Goal: Check status: Check status

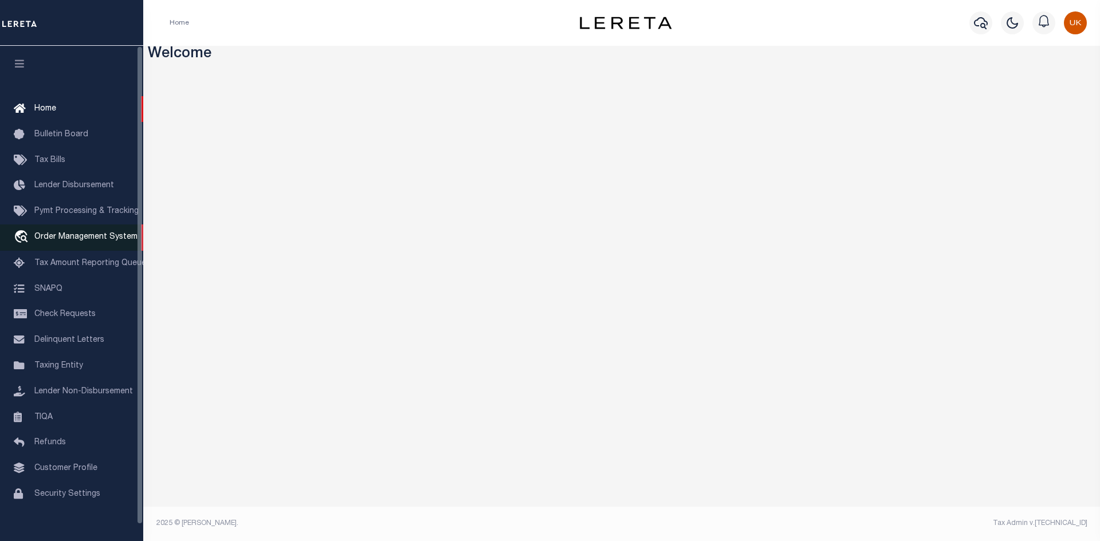
click at [73, 239] on span "Order Management System" at bounding box center [85, 237] width 103 height 8
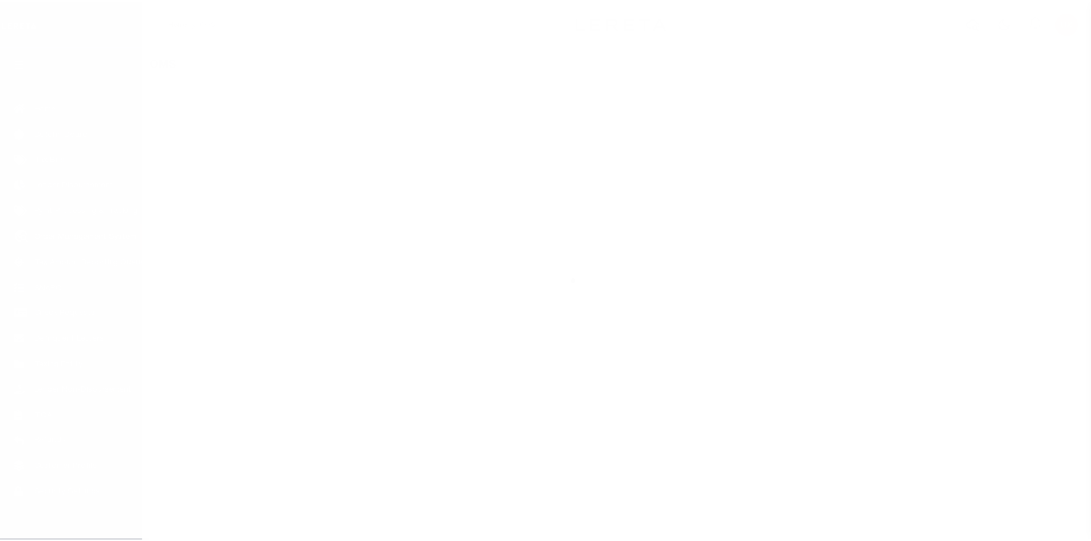
scroll to position [17, 0]
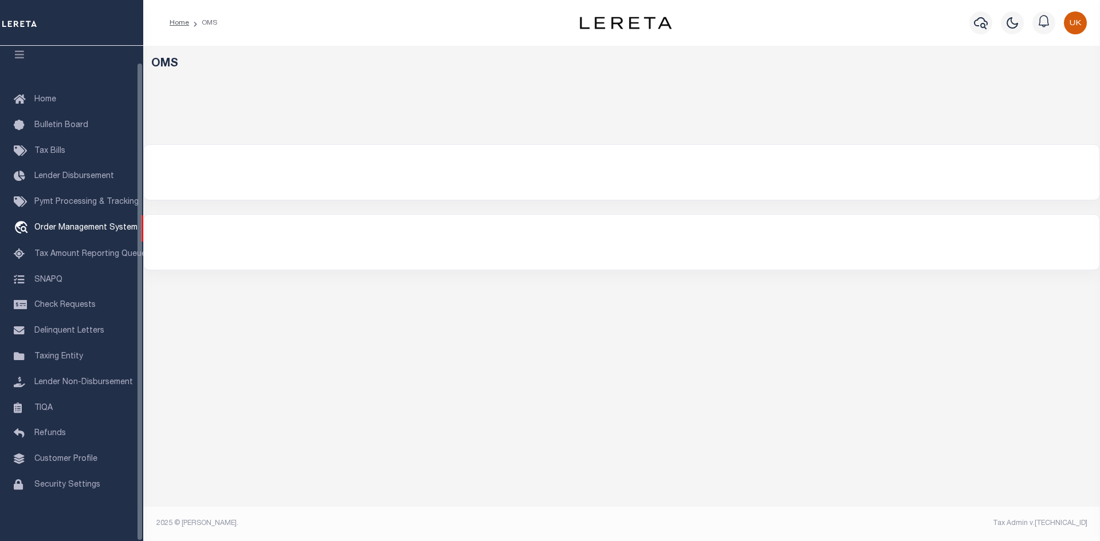
select select "200"
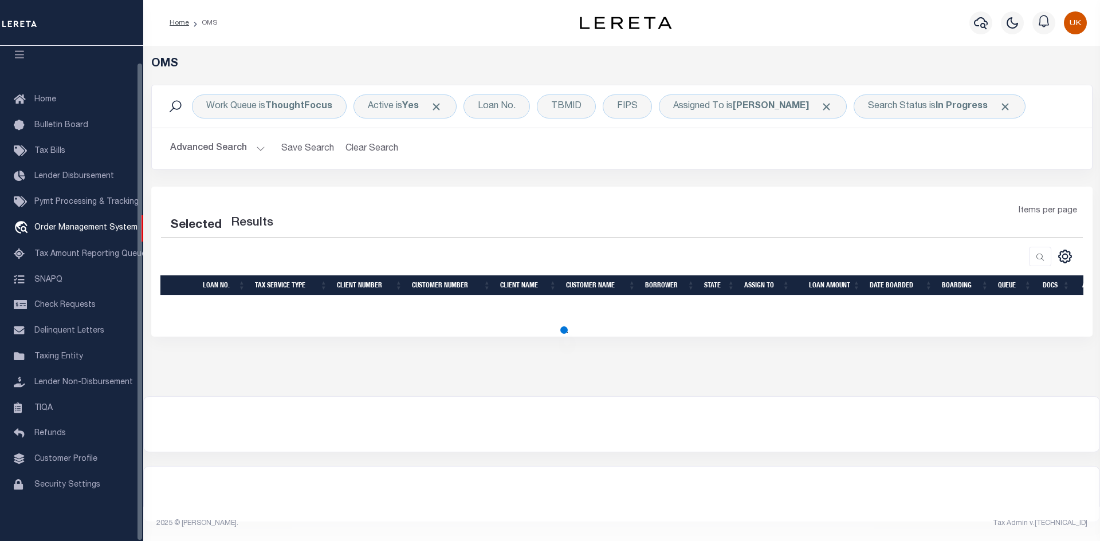
select select "200"
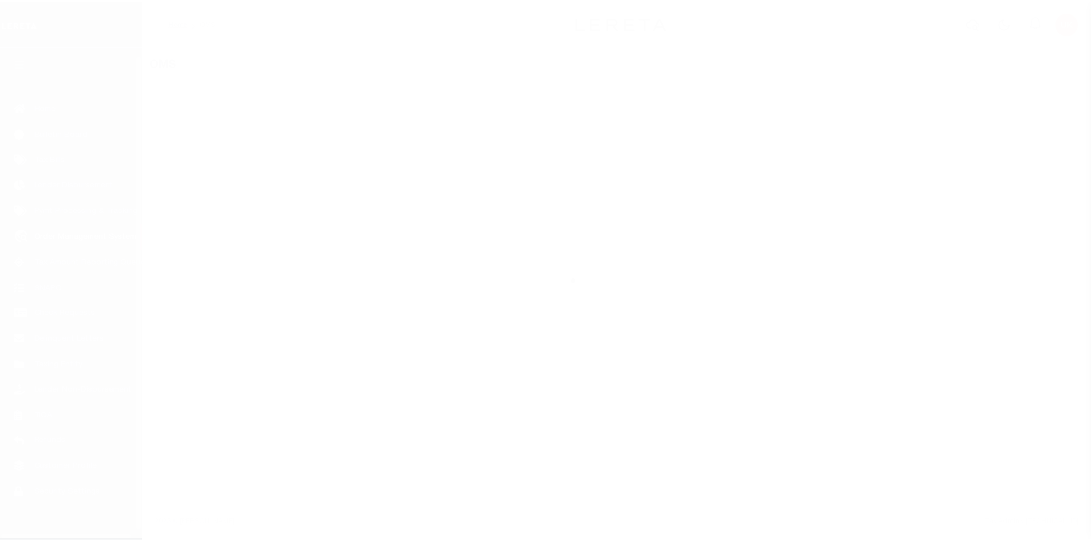
scroll to position [17, 0]
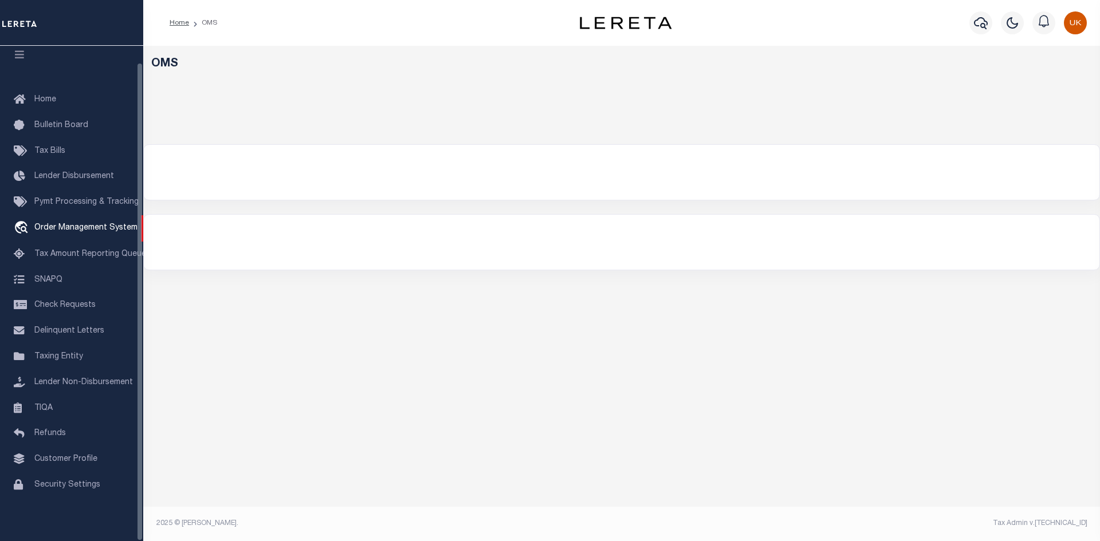
select select "200"
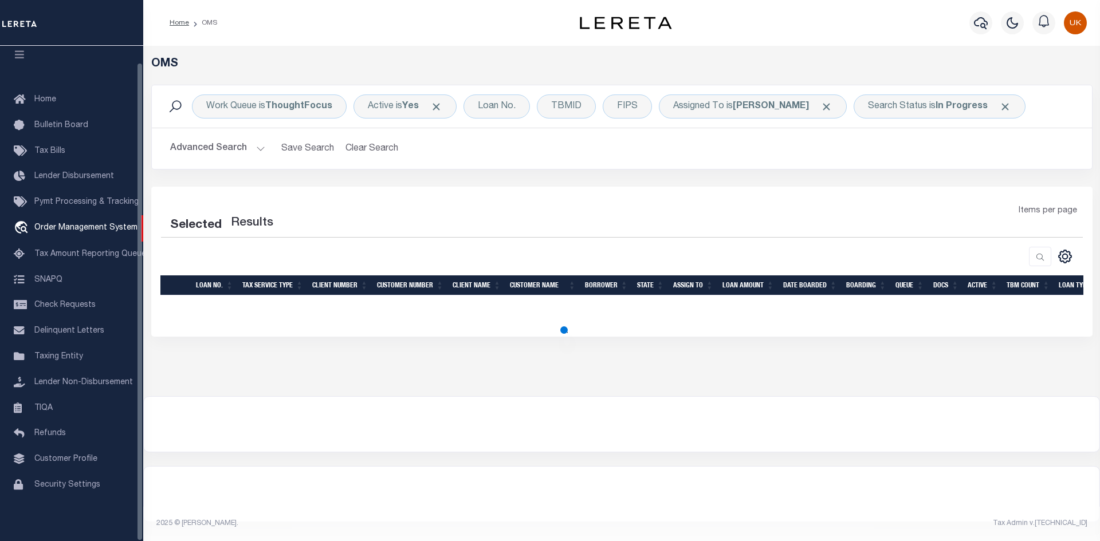
select select "200"
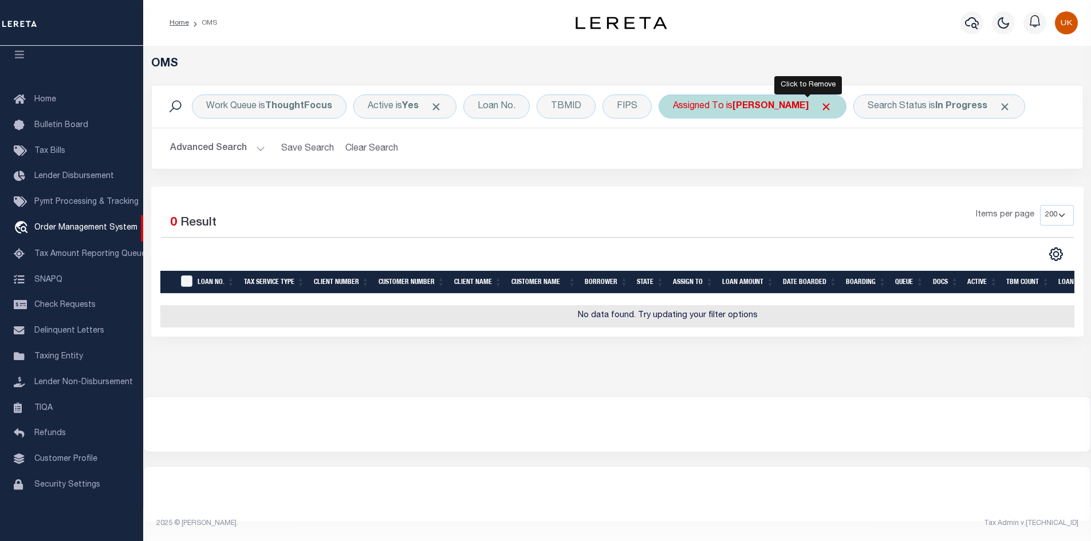
click at [820, 107] on span "Click to Remove" at bounding box center [826, 107] width 12 height 12
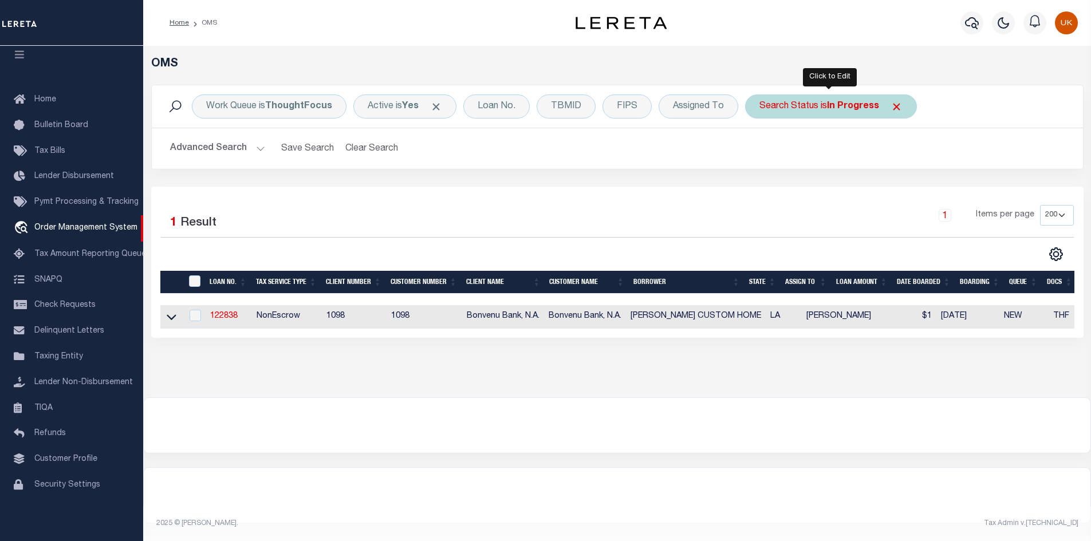
click at [859, 113] on div "Search Status is In Progress" at bounding box center [831, 107] width 172 height 24
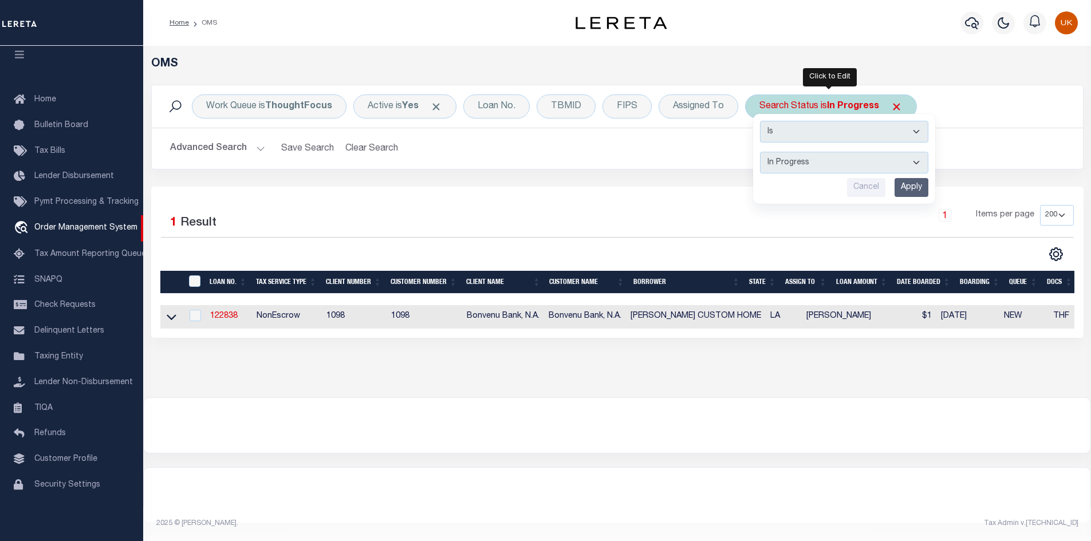
click at [806, 164] on select "Automated Search Bad Parcel Complete Duplicate Parcel High Dollar Reporting In …" at bounding box center [844, 163] width 168 height 22
select select "ND"
click at [760, 152] on select "Automated Search Bad Parcel Complete Duplicate Parcel High Dollar Reporting In …" at bounding box center [844, 163] width 168 height 22
click at [903, 191] on input "Apply" at bounding box center [912, 187] width 34 height 19
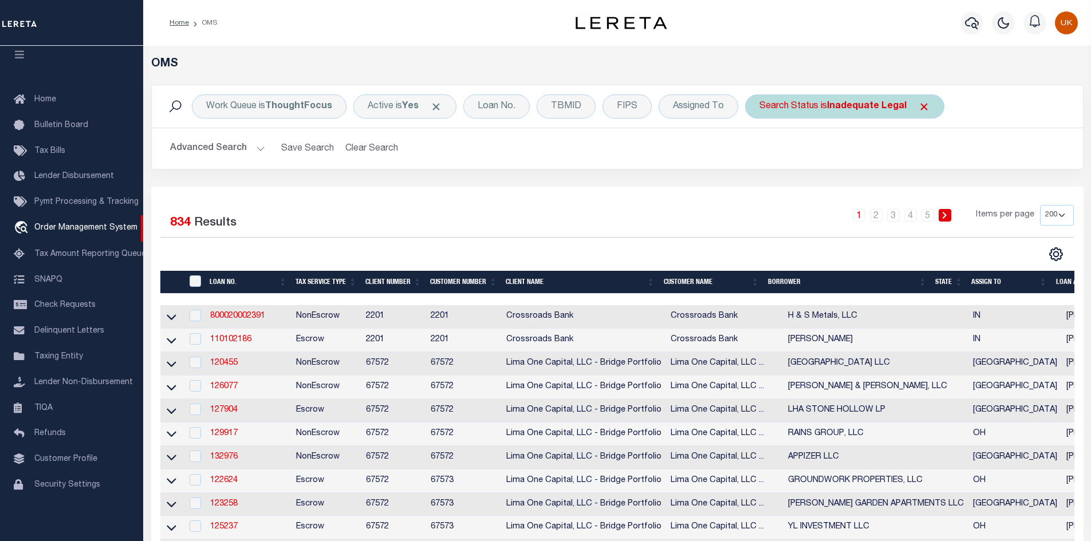
click at [879, 109] on b "Inadequate Legal" at bounding box center [867, 106] width 80 height 9
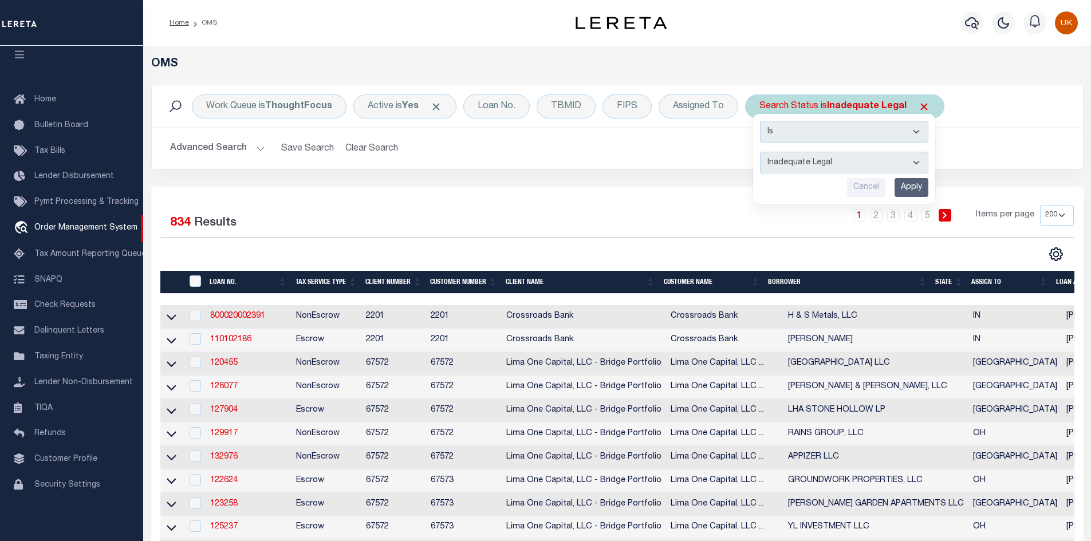
click at [879, 162] on select "Automated Search Bad Parcel Complete Duplicate Parcel High Dollar Reporting In …" at bounding box center [844, 163] width 168 height 22
select select "RD"
click at [760, 152] on select "Automated Search Bad Parcel Complete Duplicate Parcel High Dollar Reporting In …" at bounding box center [844, 163] width 168 height 22
click at [915, 193] on input "Apply" at bounding box center [912, 187] width 34 height 19
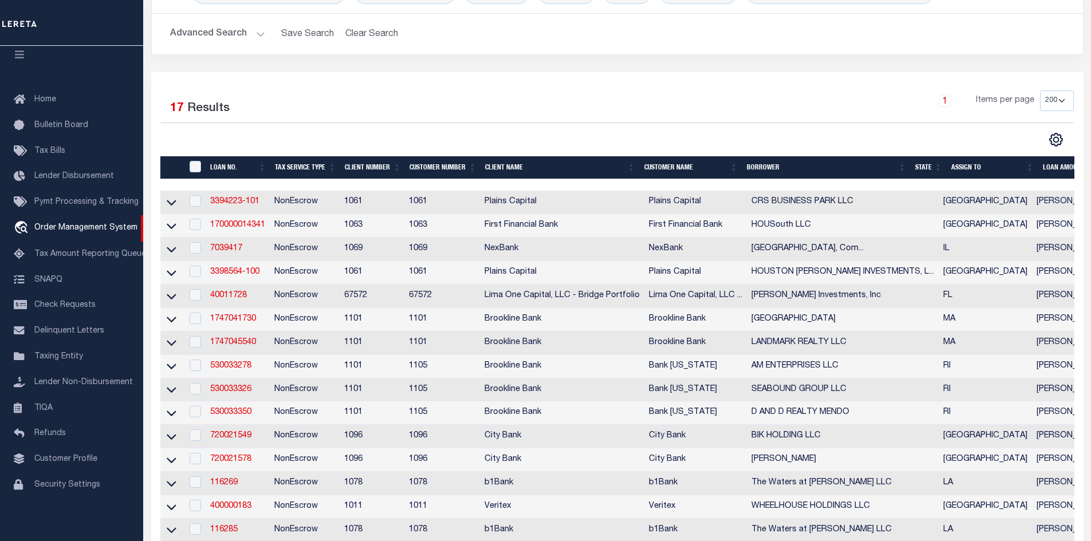
scroll to position [229, 0]
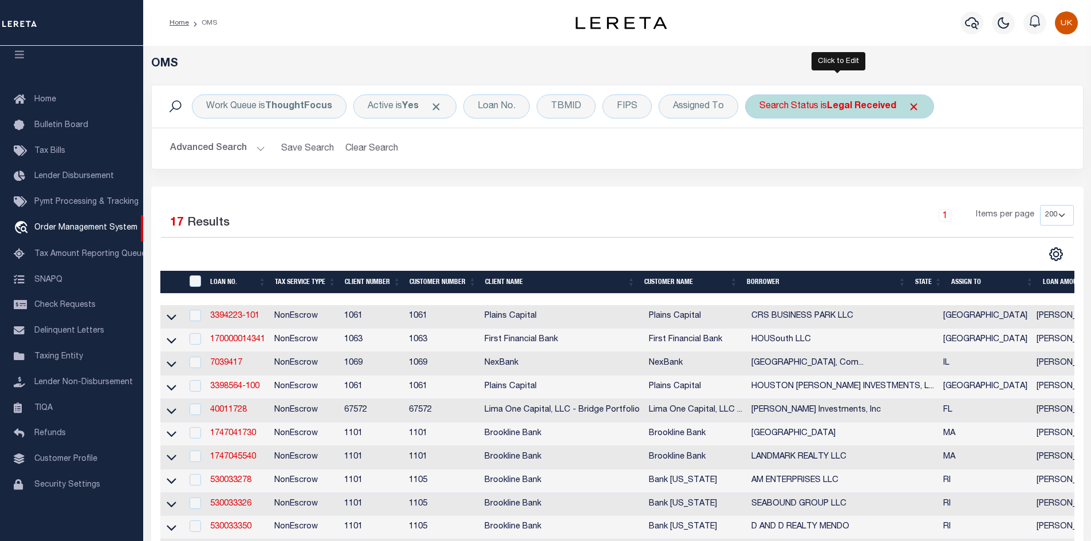
click at [858, 112] on div "Search Status is Legal Received" at bounding box center [839, 107] width 189 height 24
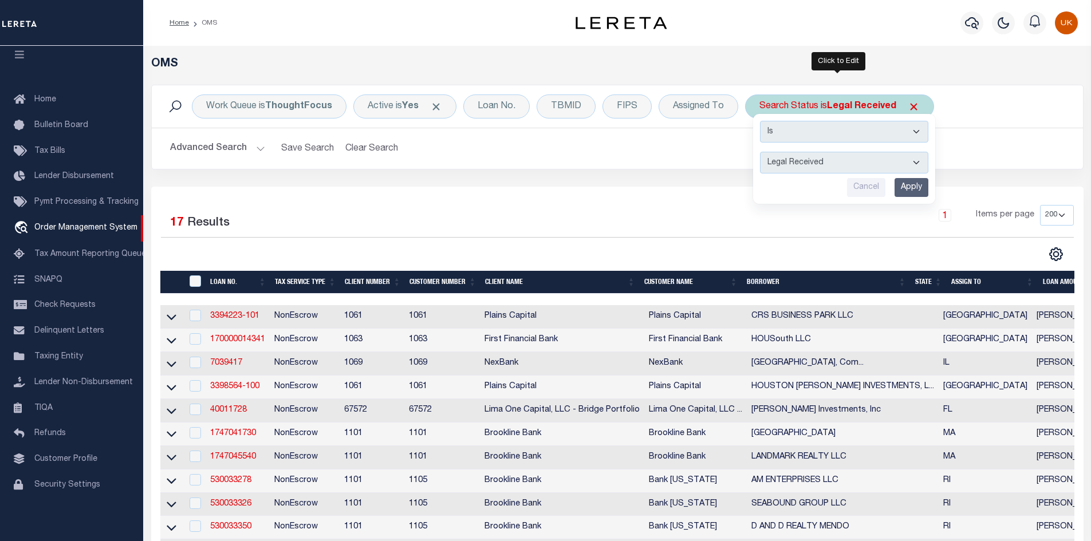
click at [812, 160] on select "Automated Search Bad Parcel Complete Duplicate Parcel High Dollar Reporting In …" at bounding box center [844, 163] width 168 height 22
select select "IP"
click at [760, 152] on select "Automated Search Bad Parcel Complete Duplicate Parcel High Dollar Reporting In …" at bounding box center [844, 163] width 168 height 22
click at [911, 190] on input "Apply" at bounding box center [912, 187] width 34 height 19
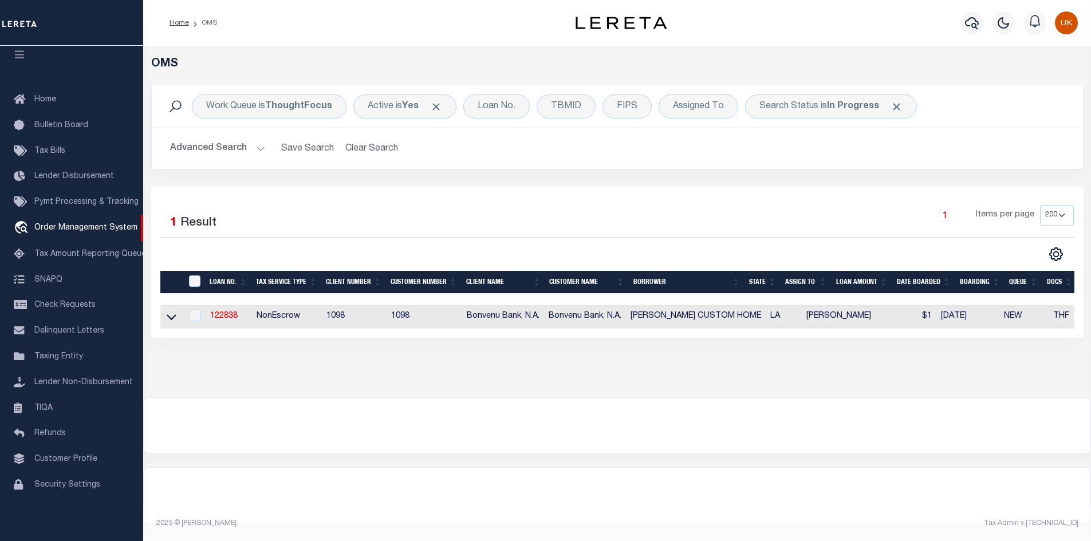
scroll to position [0, 215]
click at [707, 112] on div "Assigned To" at bounding box center [699, 107] width 80 height 24
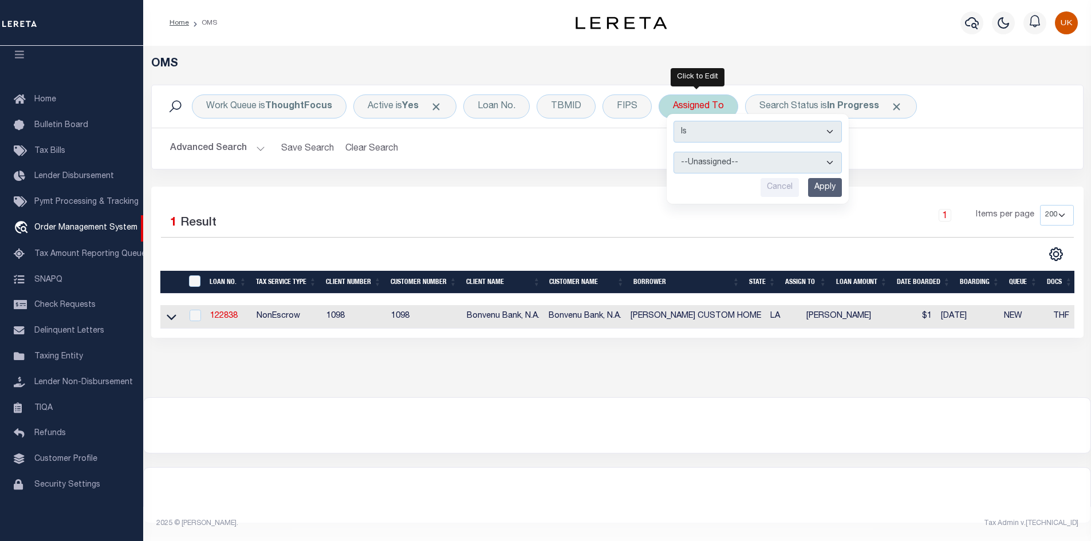
click at [708, 160] on select "--Unassigned-- Abdul Muzain Agustin Fernandez Ahmad Darwish Alberto Estrada All…" at bounding box center [758, 163] width 168 height 22
select select "[PERSON_NAME]"
click at [674, 152] on select "--Unassigned-- Abdul Muzain Agustin Fernandez Ahmad Darwish Alberto Estrada All…" at bounding box center [758, 163] width 168 height 22
click at [833, 186] on input "Apply" at bounding box center [825, 187] width 34 height 19
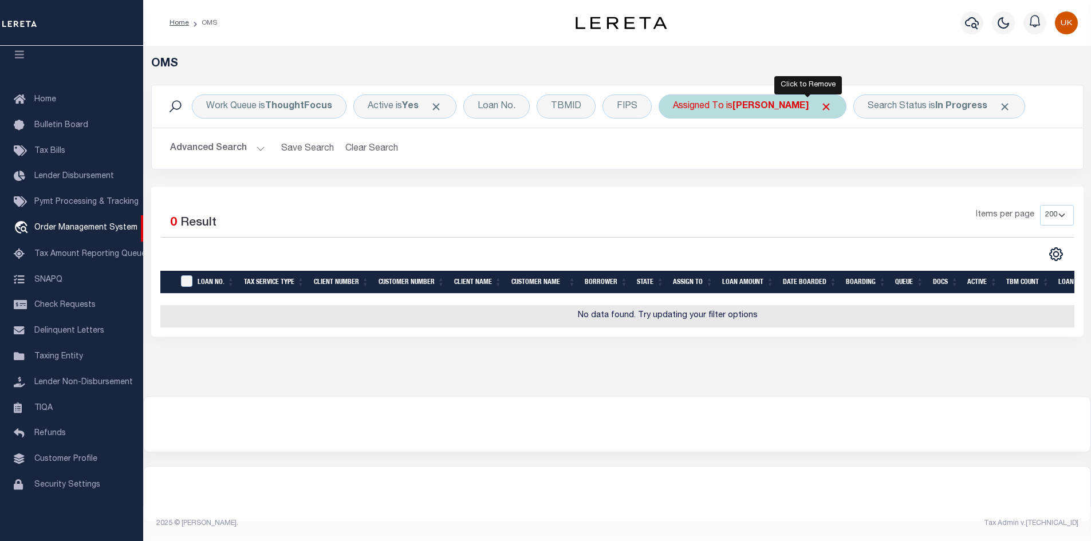
click at [820, 108] on span "Click to Remove" at bounding box center [826, 107] width 12 height 12
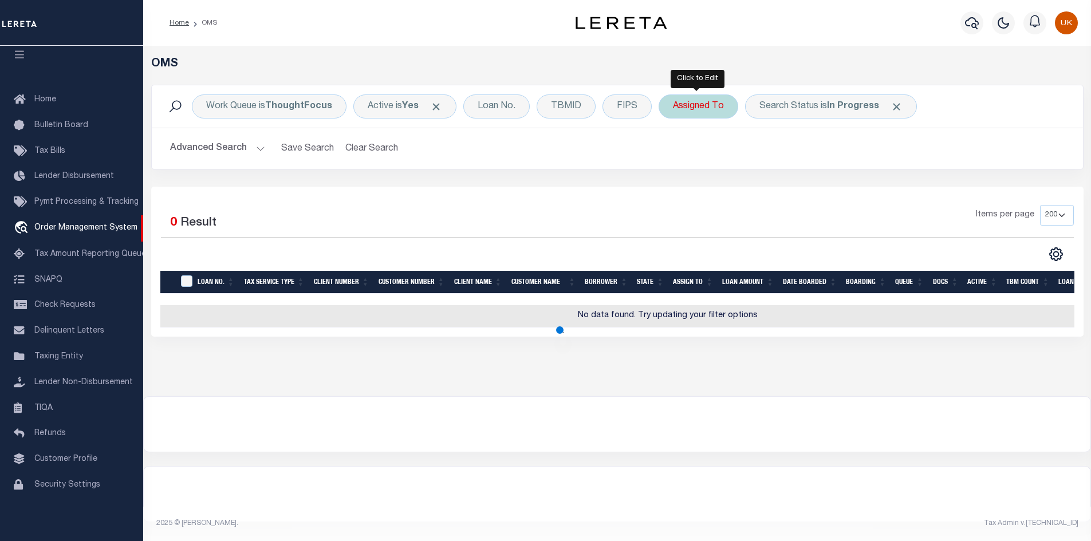
click at [711, 110] on div "Assigned To" at bounding box center [699, 107] width 80 height 24
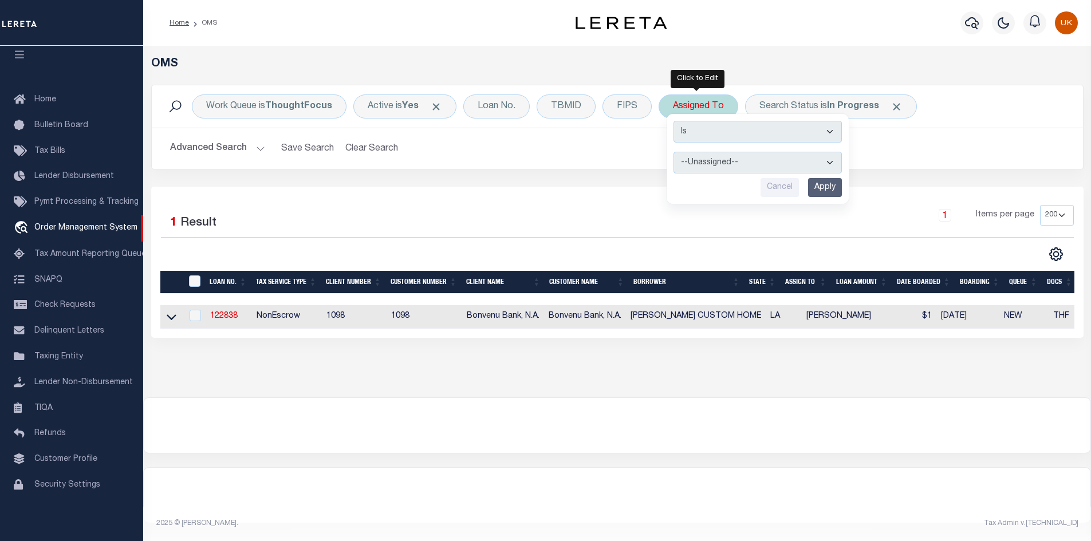
click at [706, 161] on select "--Unassigned-- Abdul Muzain Agustin Fernandez Ahmad Darwish Alberto Estrada All…" at bounding box center [758, 163] width 168 height 22
select select "[PERSON_NAME]"
click at [674, 152] on select "--Unassigned-- Abdul Muzain Agustin Fernandez Ahmad Darwish Alberto Estrada All…" at bounding box center [758, 163] width 168 height 22
click at [826, 187] on input "Apply" at bounding box center [825, 187] width 34 height 19
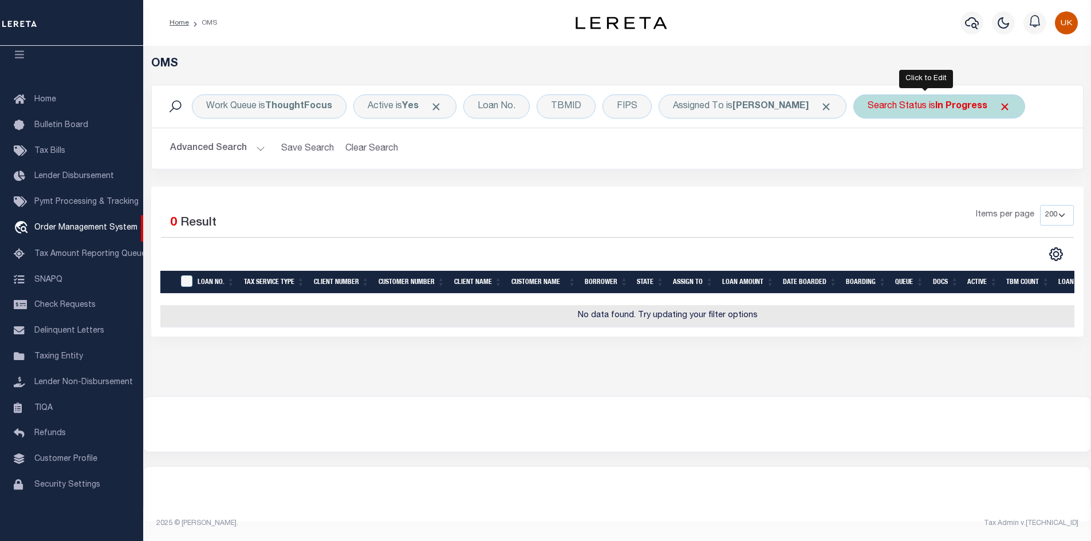
click at [952, 109] on b "In Progress" at bounding box center [961, 106] width 52 height 9
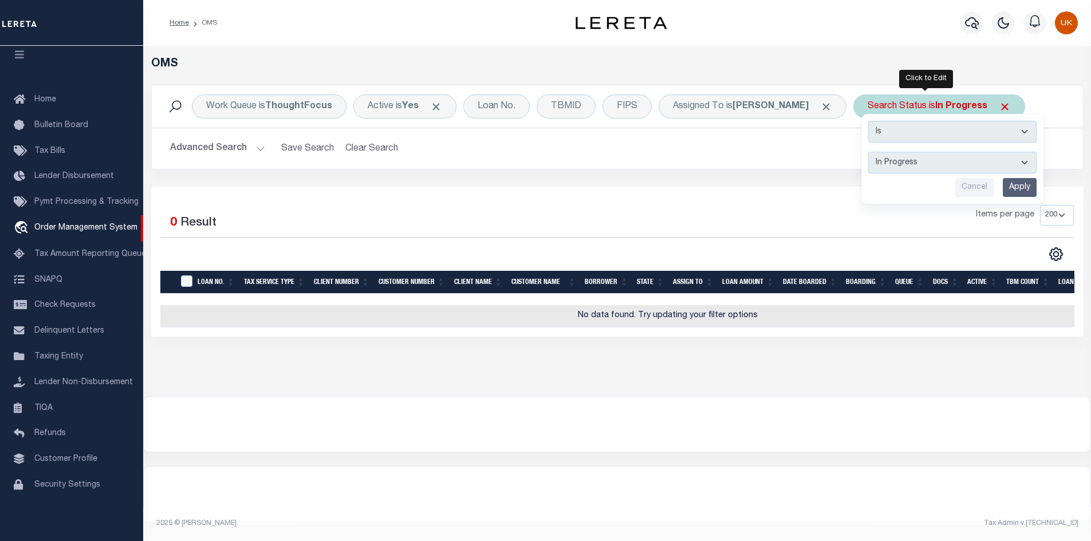
click at [920, 160] on select "Automated Search Bad Parcel Complete Duplicate Parcel High Dollar Reporting In …" at bounding box center [952, 163] width 168 height 22
select select "RD"
click at [868, 152] on select "Automated Search Bad Parcel Complete Duplicate Parcel High Dollar Reporting In …" at bounding box center [952, 163] width 168 height 22
click at [1003, 183] on input "Apply" at bounding box center [1020, 187] width 34 height 19
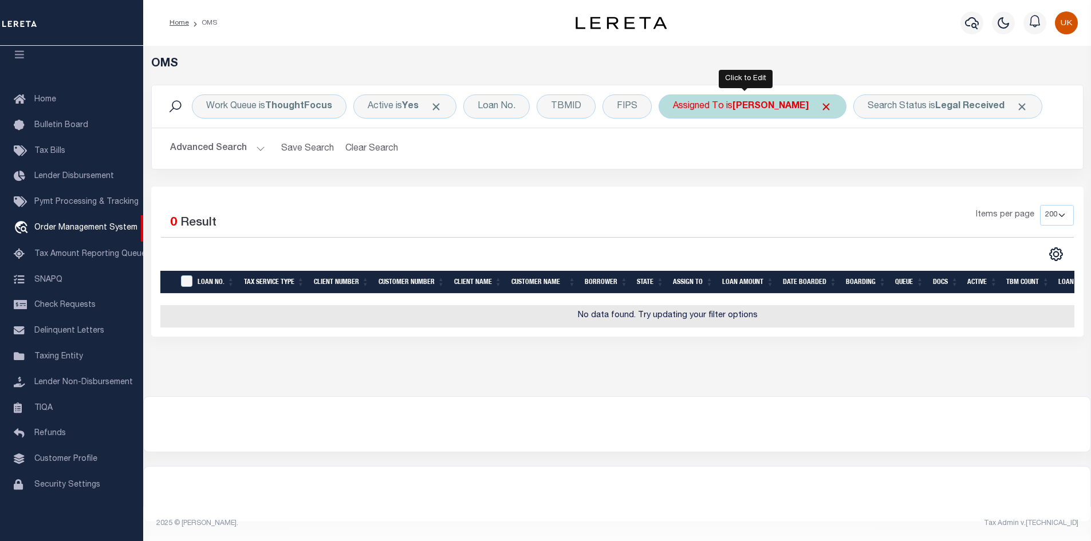
click at [772, 107] on b "[PERSON_NAME]" at bounding box center [771, 106] width 76 height 9
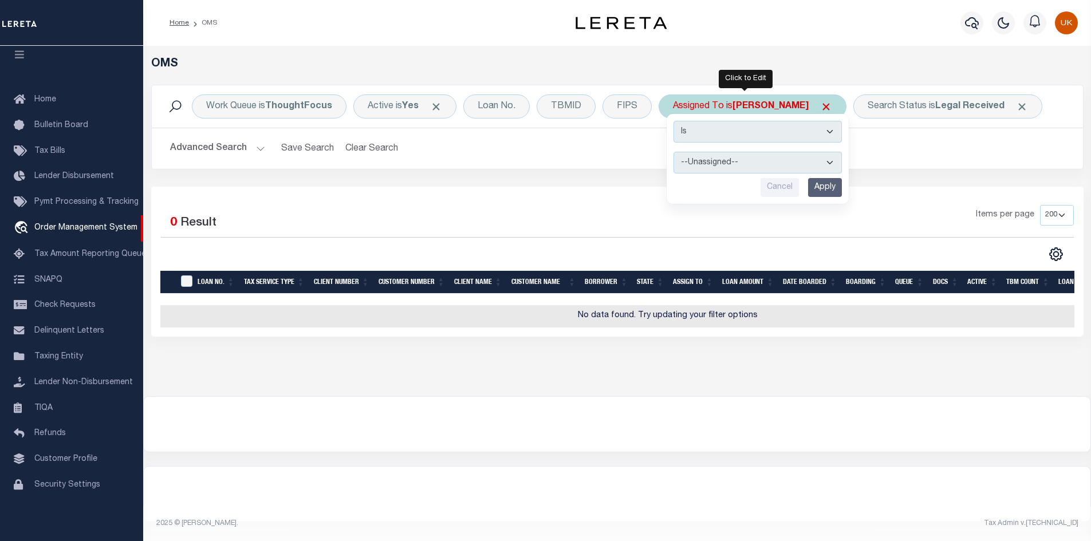
click at [698, 159] on select "--Unassigned-- Abdul Muzain Agustin Fernandez Ahmad Darwish Alberto Estrada All…" at bounding box center [758, 163] width 168 height 22
select select "[PERSON_NAME]"
click at [674, 152] on select "--Unassigned-- Abdul Muzain Agustin Fernandez Ahmad Darwish Alberto Estrada All…" at bounding box center [758, 163] width 168 height 22
click at [818, 188] on input "Apply" at bounding box center [825, 187] width 34 height 19
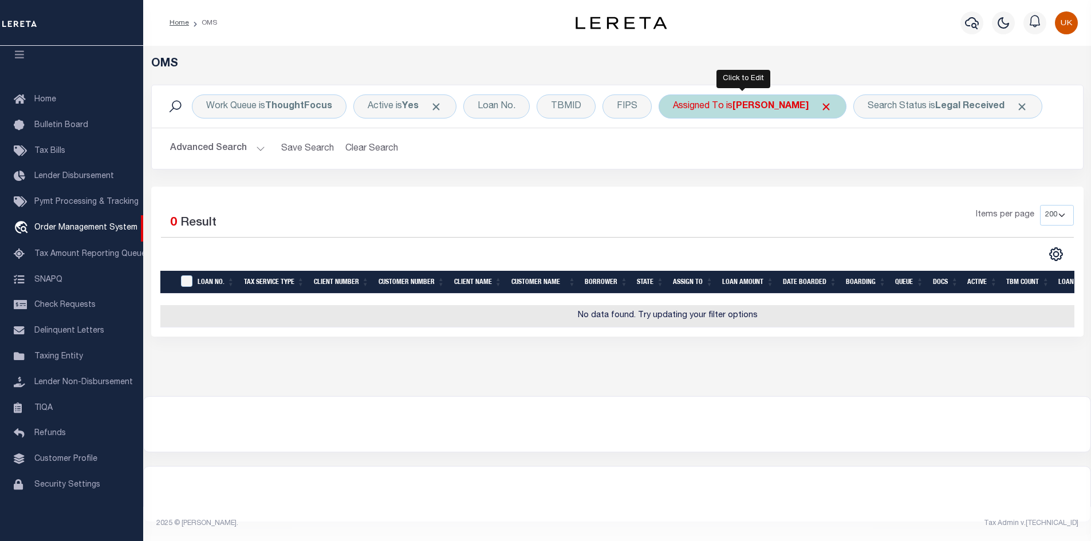
click at [763, 109] on b "[PERSON_NAME]" at bounding box center [771, 106] width 76 height 9
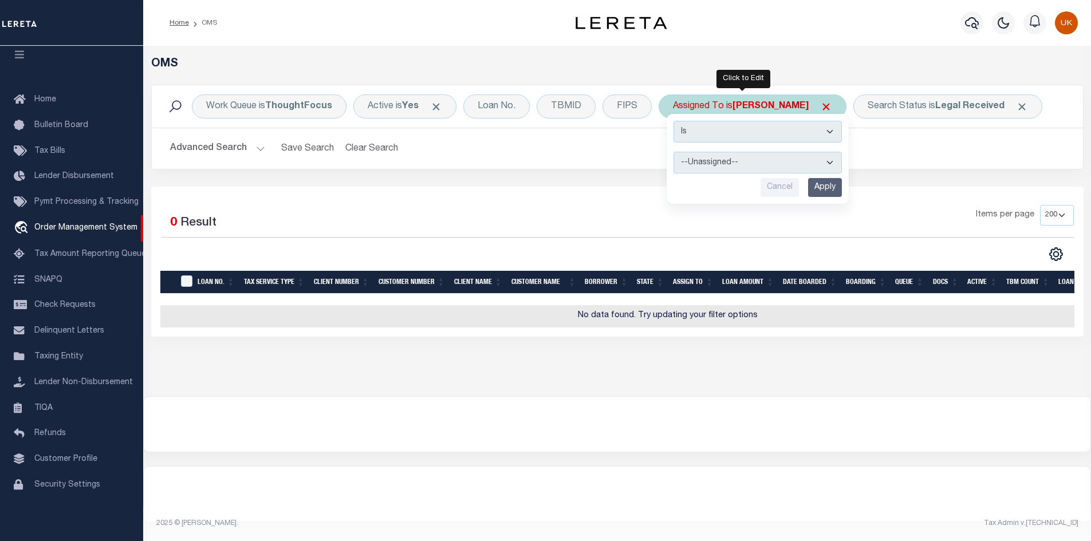
click at [723, 164] on select "--Unassigned-- Abdul Muzain Agustin Fernandez Ahmad Darwish Alberto Estrada All…" at bounding box center [758, 163] width 168 height 22
select select "[PERSON_NAME]"
click at [674, 152] on select "--Unassigned-- Abdul Muzain Agustin Fernandez Ahmad Darwish Alberto Estrada All…" at bounding box center [758, 163] width 168 height 22
click at [816, 183] on input "Apply" at bounding box center [825, 187] width 34 height 19
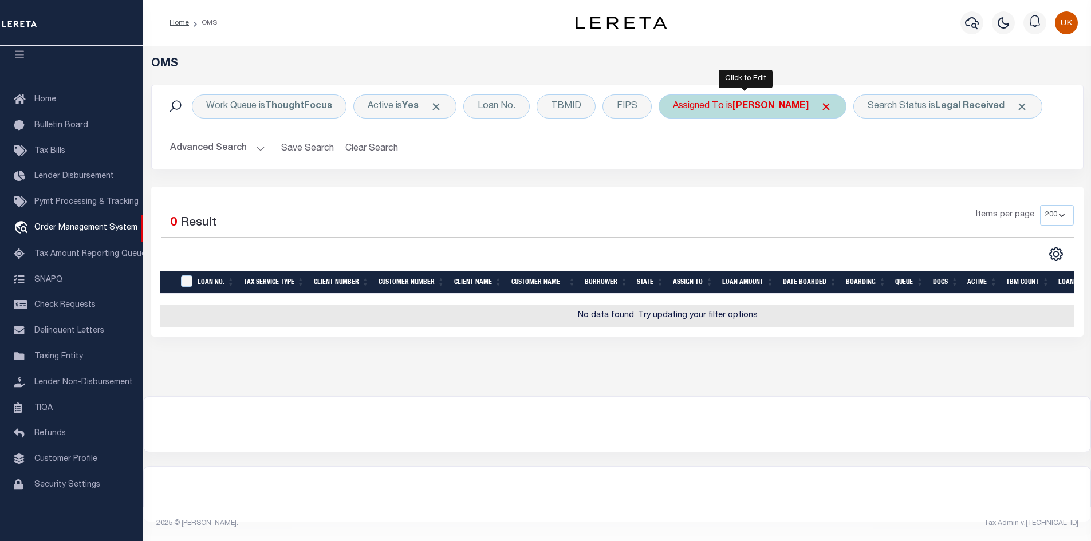
click at [776, 106] on b "[PERSON_NAME]" at bounding box center [771, 106] width 76 height 9
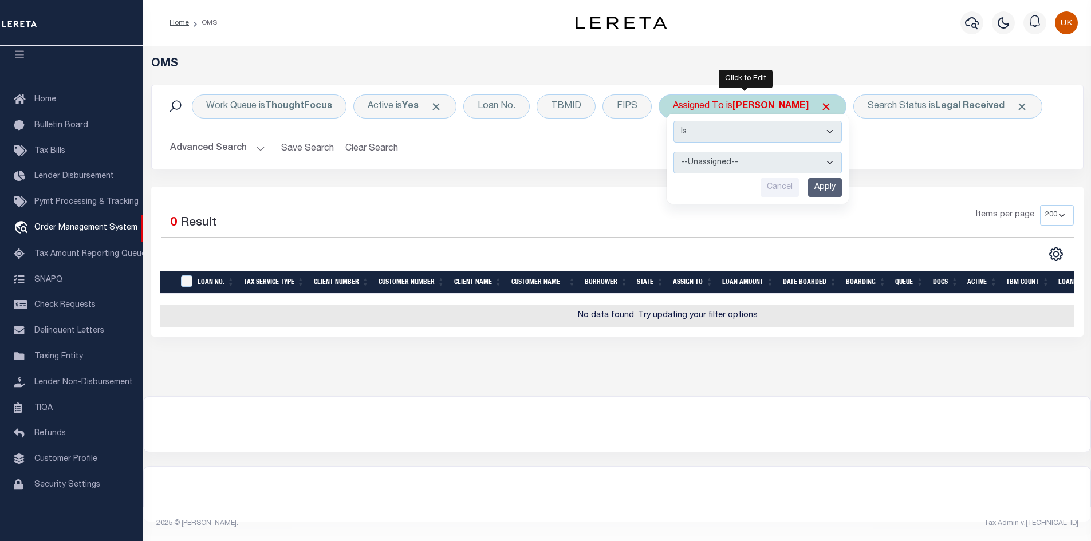
click at [729, 163] on select "--Unassigned-- Abdul Muzain Agustin Fernandez Ahmad Darwish Alberto Estrada All…" at bounding box center [758, 163] width 168 height 22
select select "[PERSON_NAME]"
click at [674, 152] on select "--Unassigned-- Abdul Muzain Agustin Fernandez Ahmad Darwish Alberto Estrada All…" at bounding box center [758, 163] width 168 height 22
click at [823, 187] on input "Apply" at bounding box center [825, 187] width 34 height 19
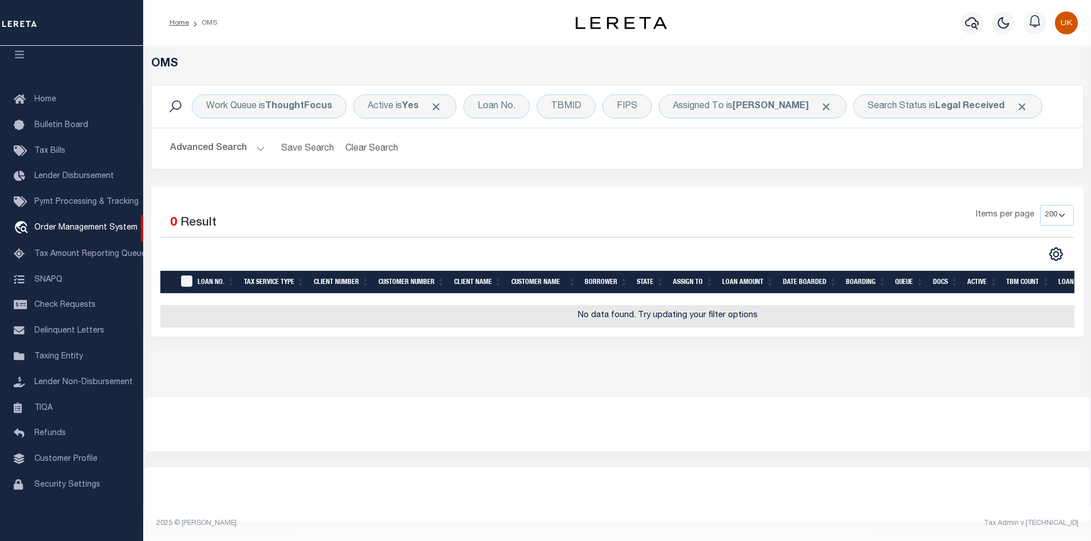
click at [796, 221] on div "Items per page 10 25 50 100 200" at bounding box center [733, 220] width 680 height 30
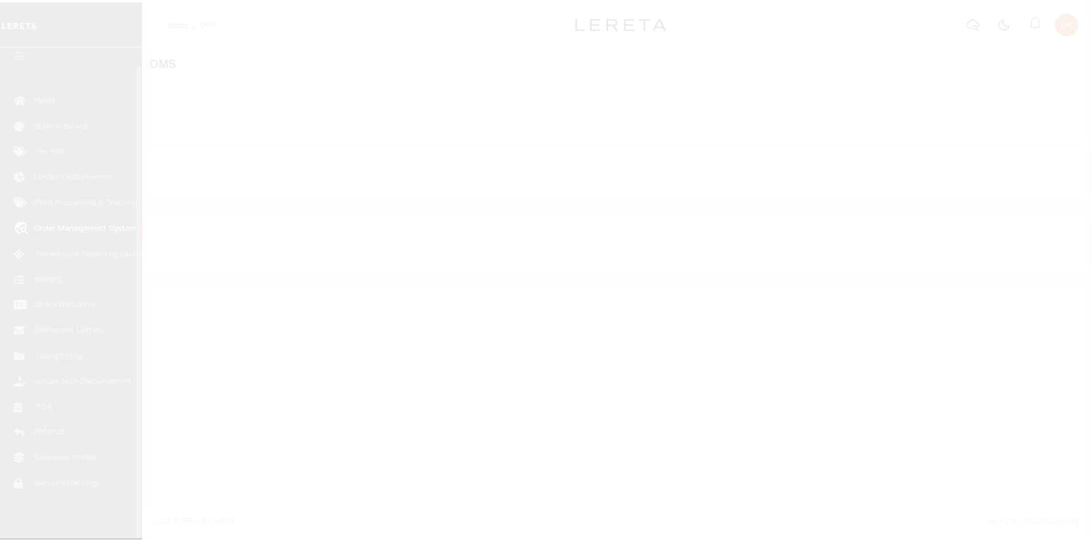
scroll to position [17, 0]
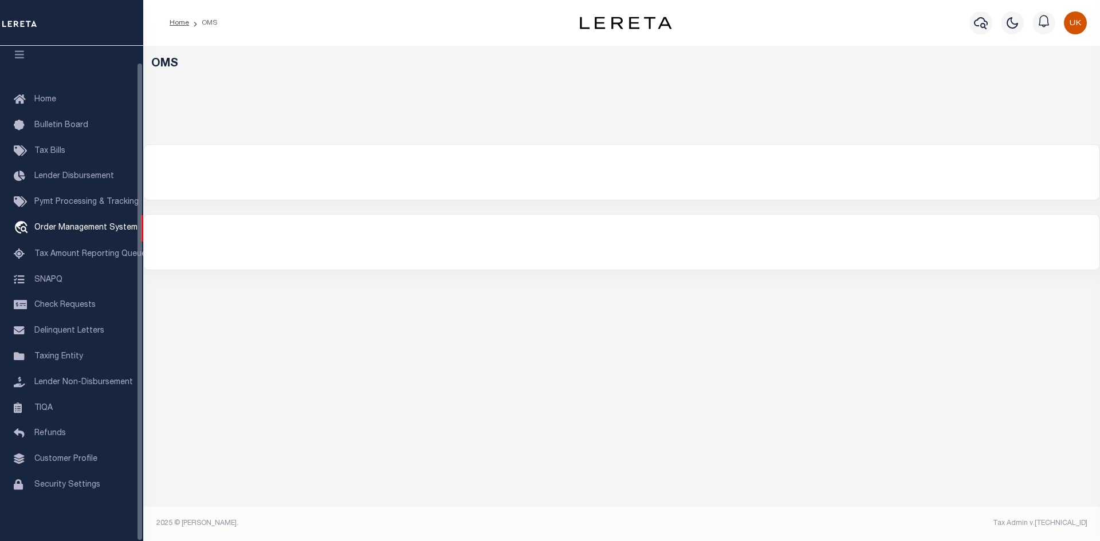
select select "200"
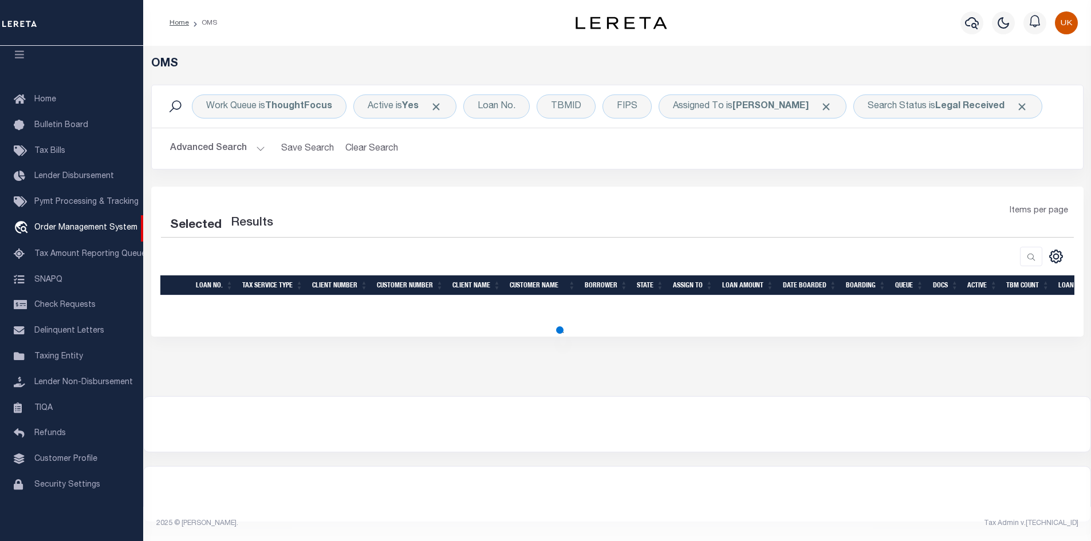
select select "200"
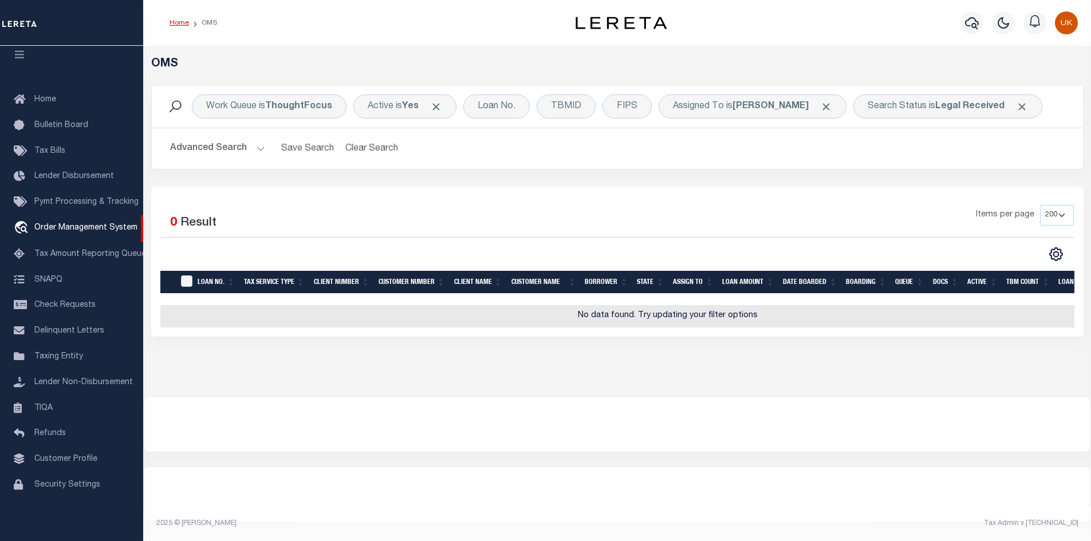
click at [182, 25] on link "Home" at bounding box center [179, 22] width 19 height 7
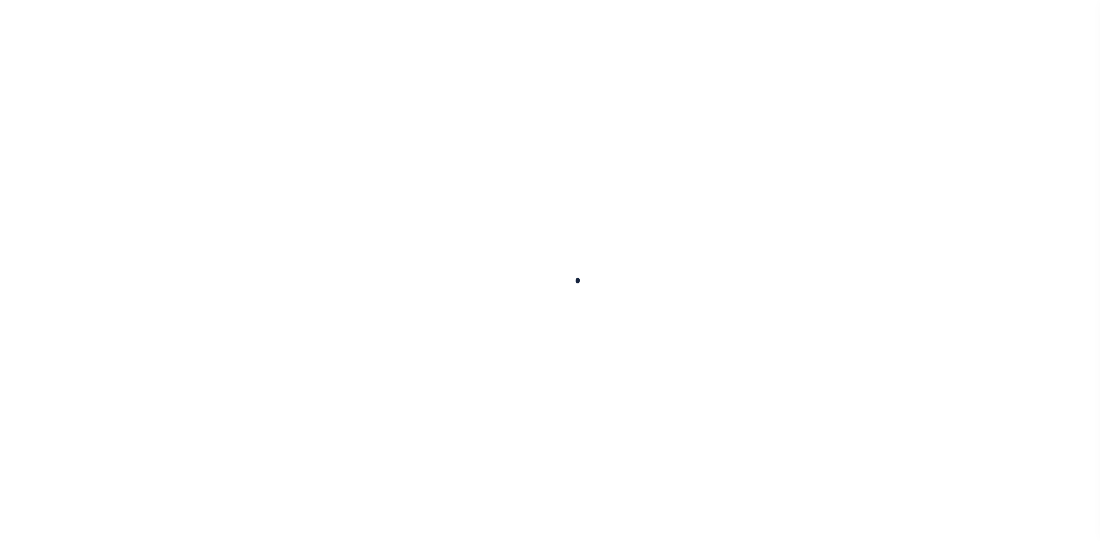
click at [208, 23] on div at bounding box center [550, 270] width 1100 height 541
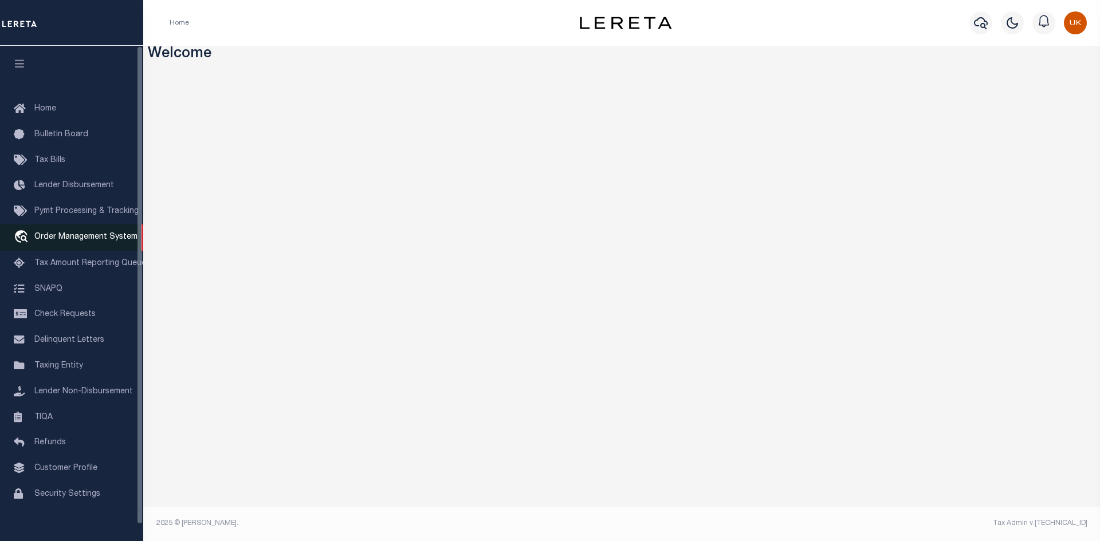
click at [78, 241] on span "Order Management System" at bounding box center [85, 237] width 103 height 8
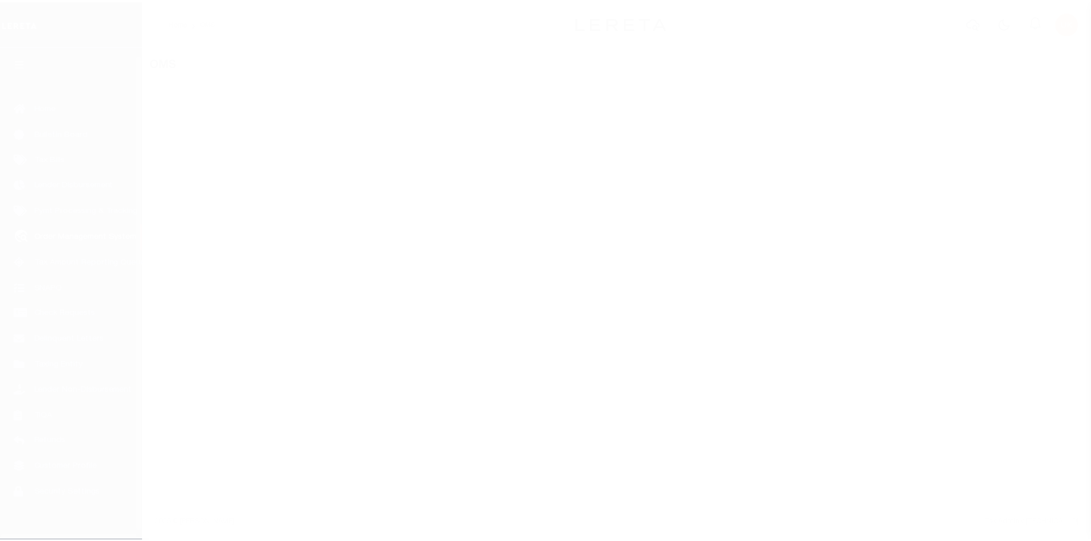
scroll to position [17, 0]
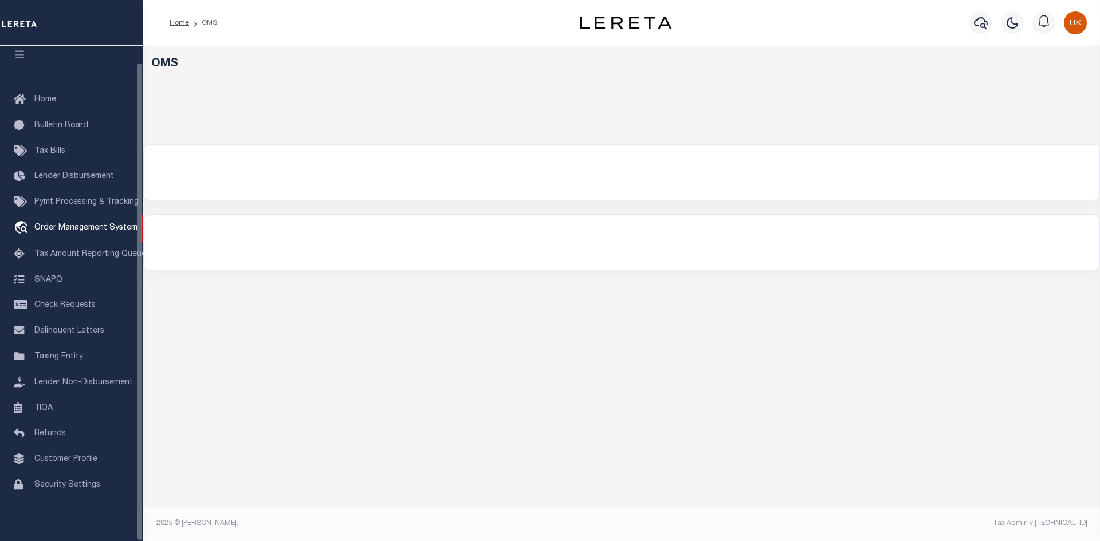
select select "200"
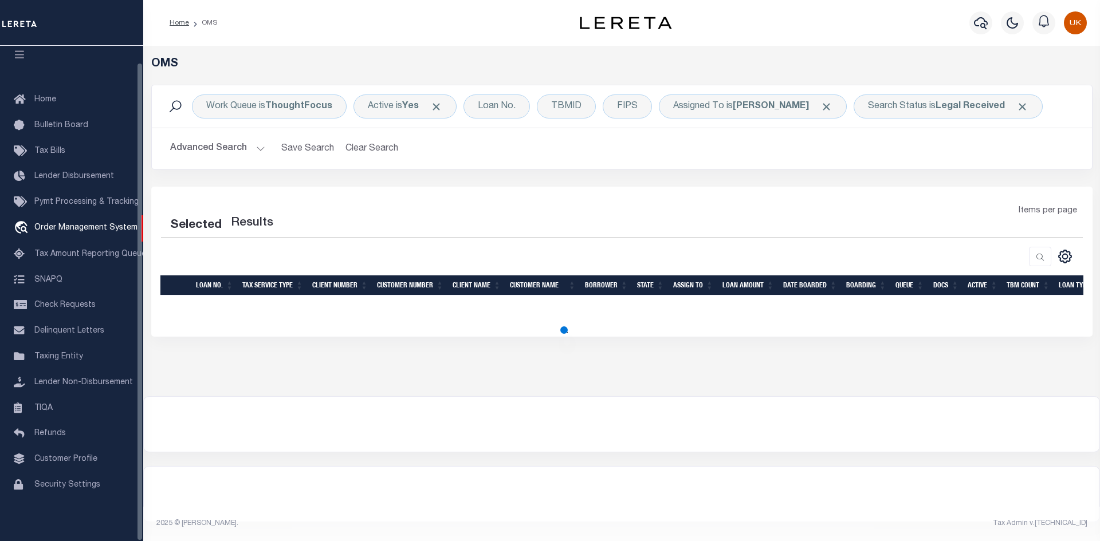
select select "200"
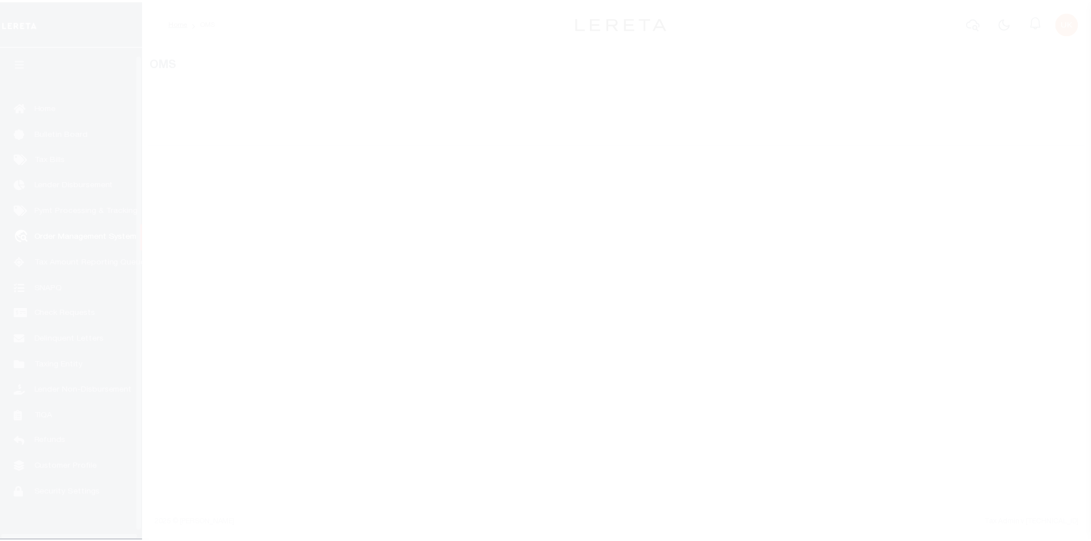
scroll to position [17, 0]
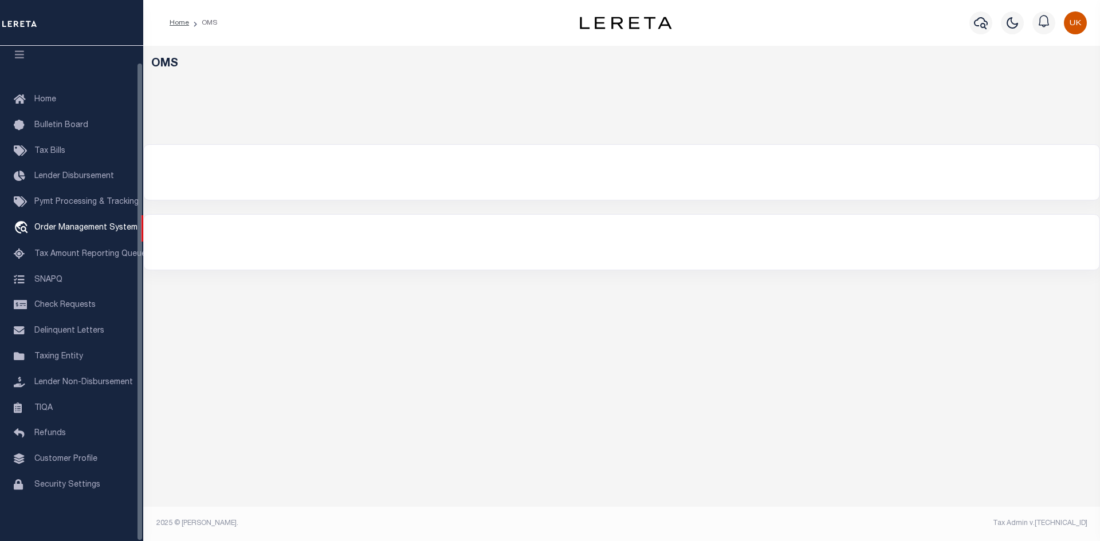
select select "200"
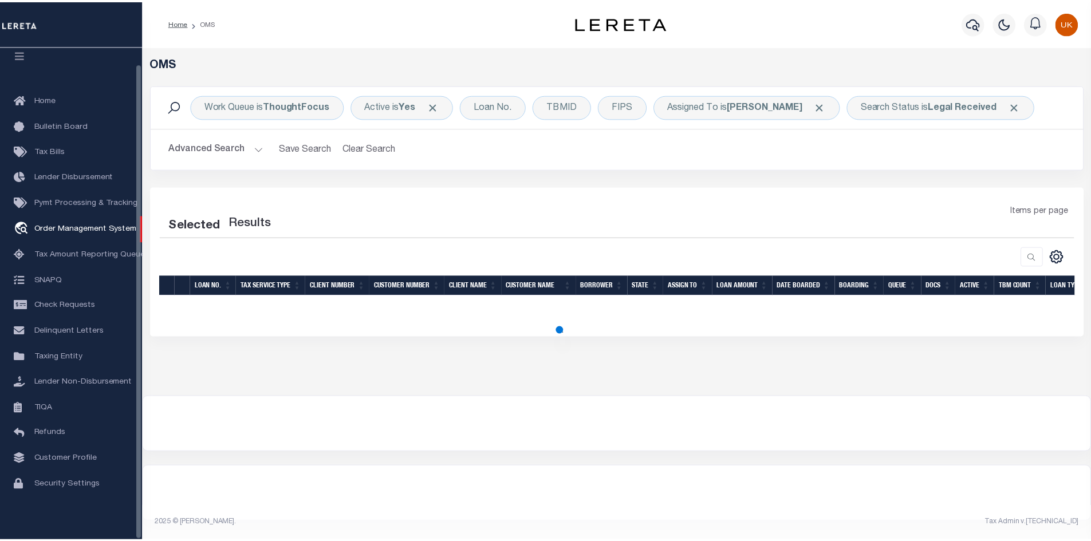
select select "200"
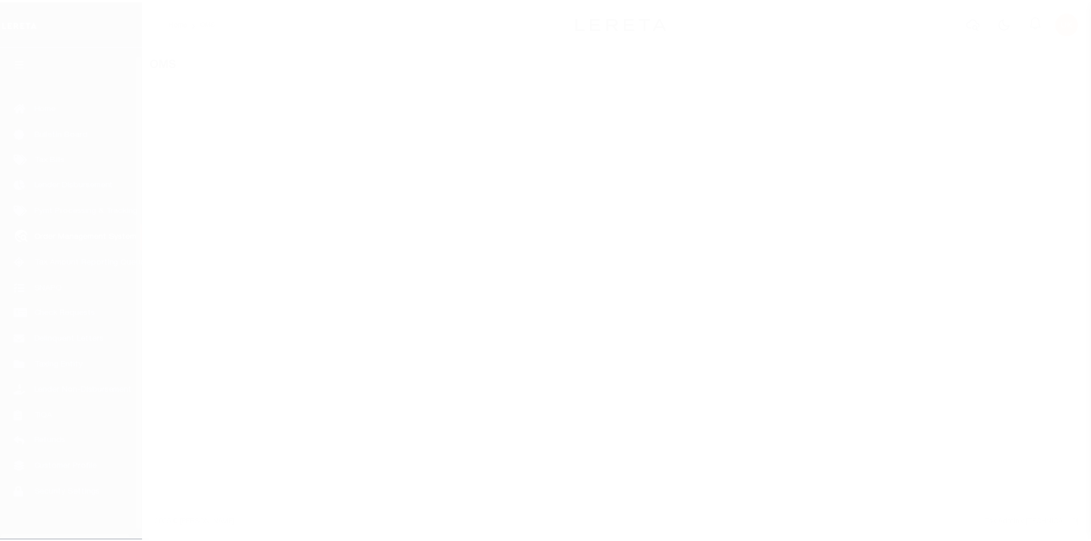
scroll to position [17, 0]
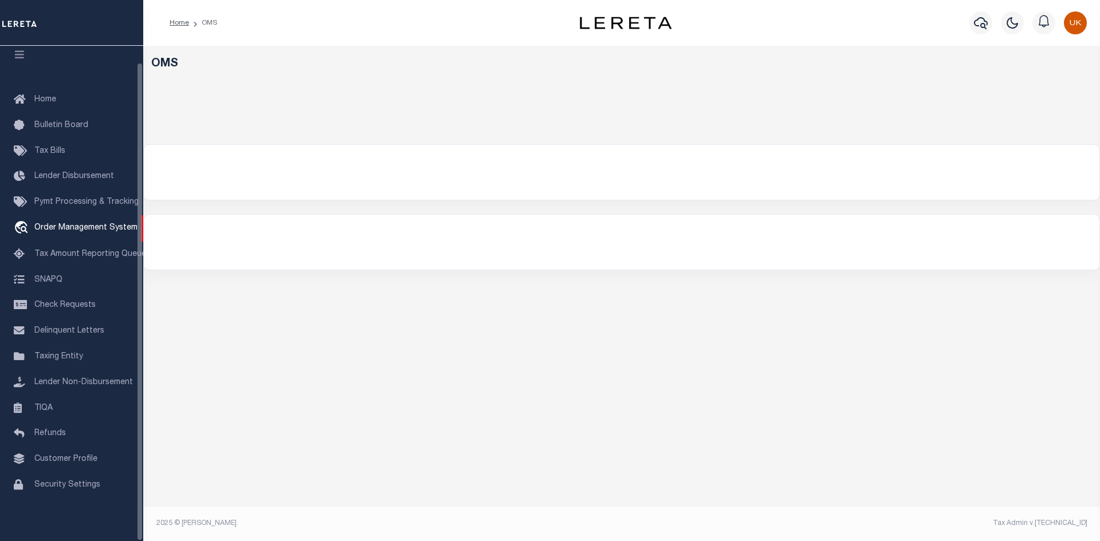
select select "200"
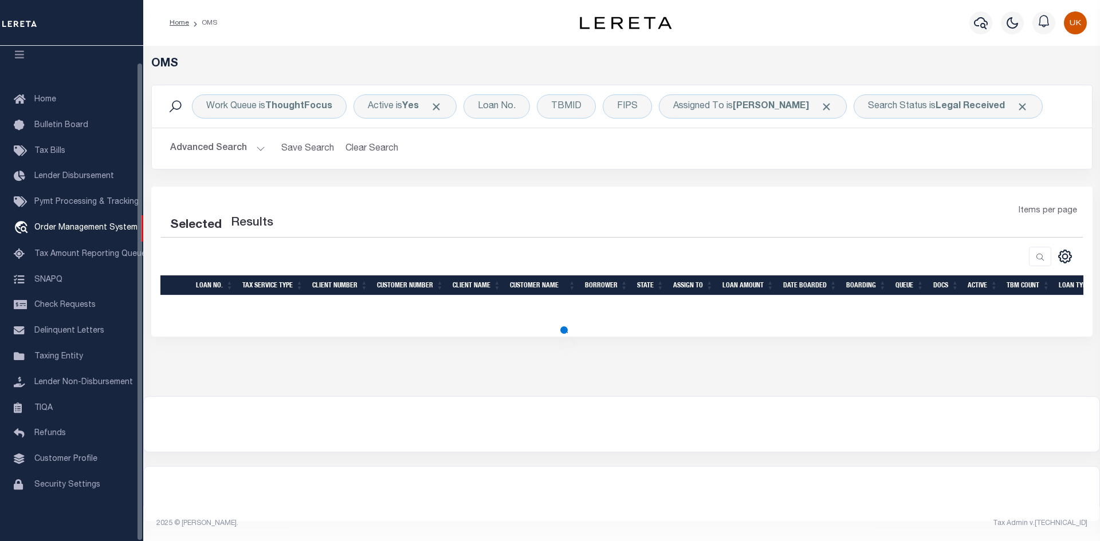
select select "200"
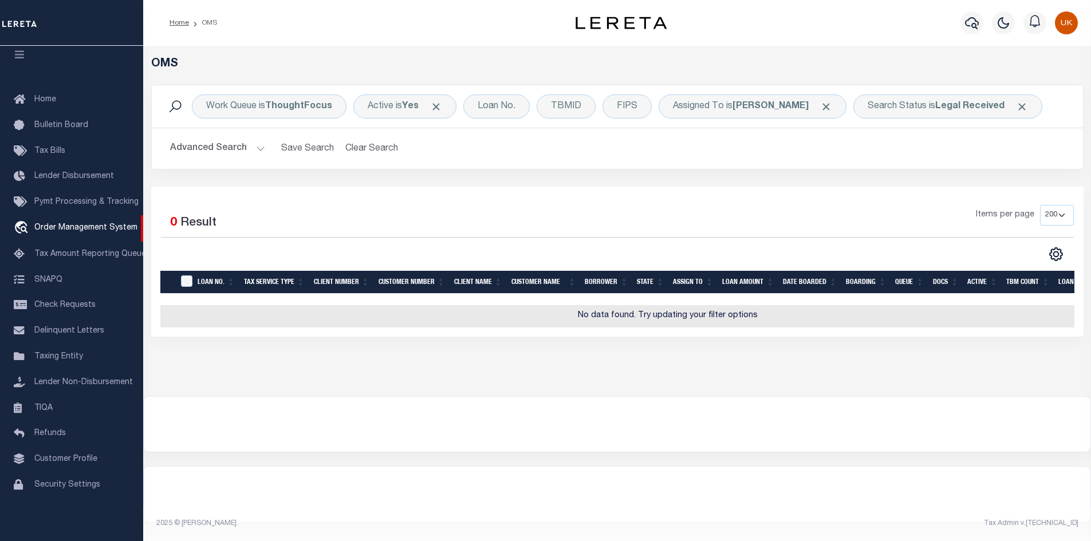
click at [615, 355] on div "OMS Work Queue is ThoughtFocus Active is Yes Loan No. TBMID FIPS Assigned To is…" at bounding box center [617, 209] width 941 height 305
